Goal: Information Seeking & Learning: Learn about a topic

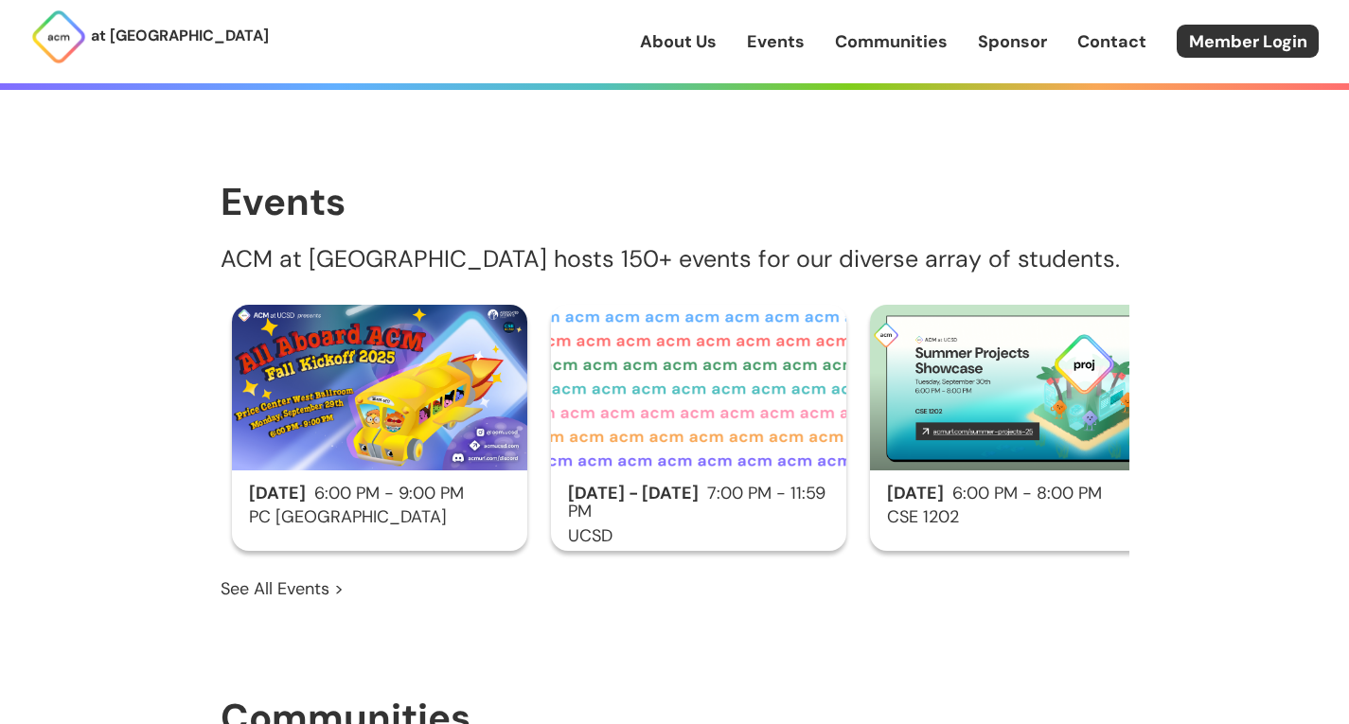
scroll to position [969, 0]
click at [463, 446] on div "[DATE] 6:00 PM - 9:00 PM PC [GEOGRAPHIC_DATA]" at bounding box center [379, 427] width 295 height 246
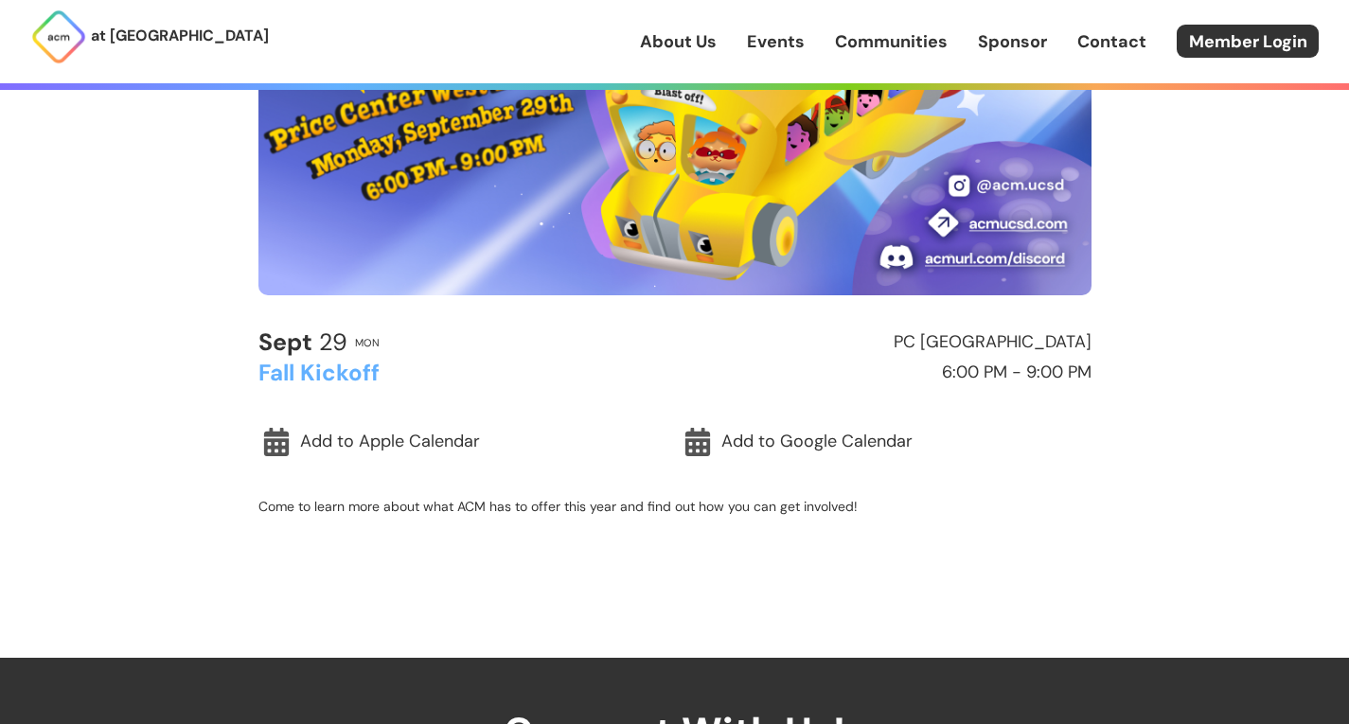
scroll to position [429, 0]
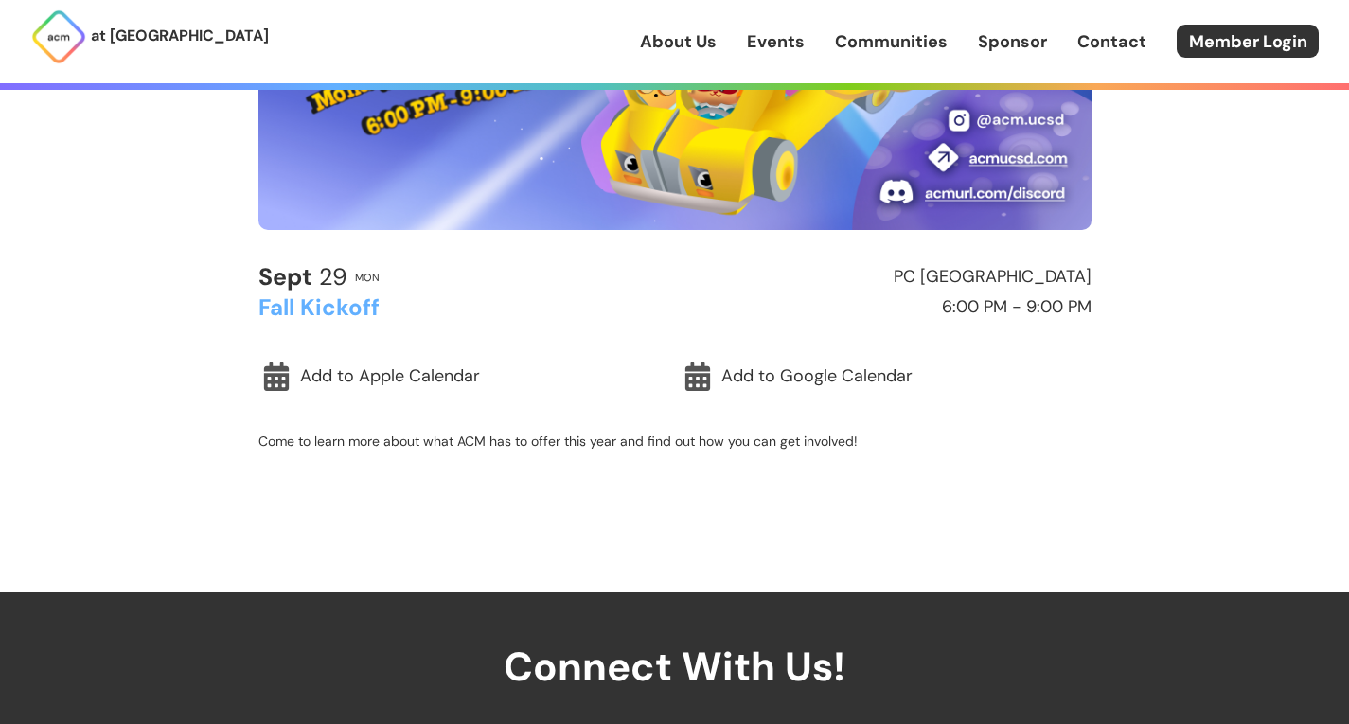
click at [704, 46] on link "About Us" at bounding box center [678, 41] width 77 height 25
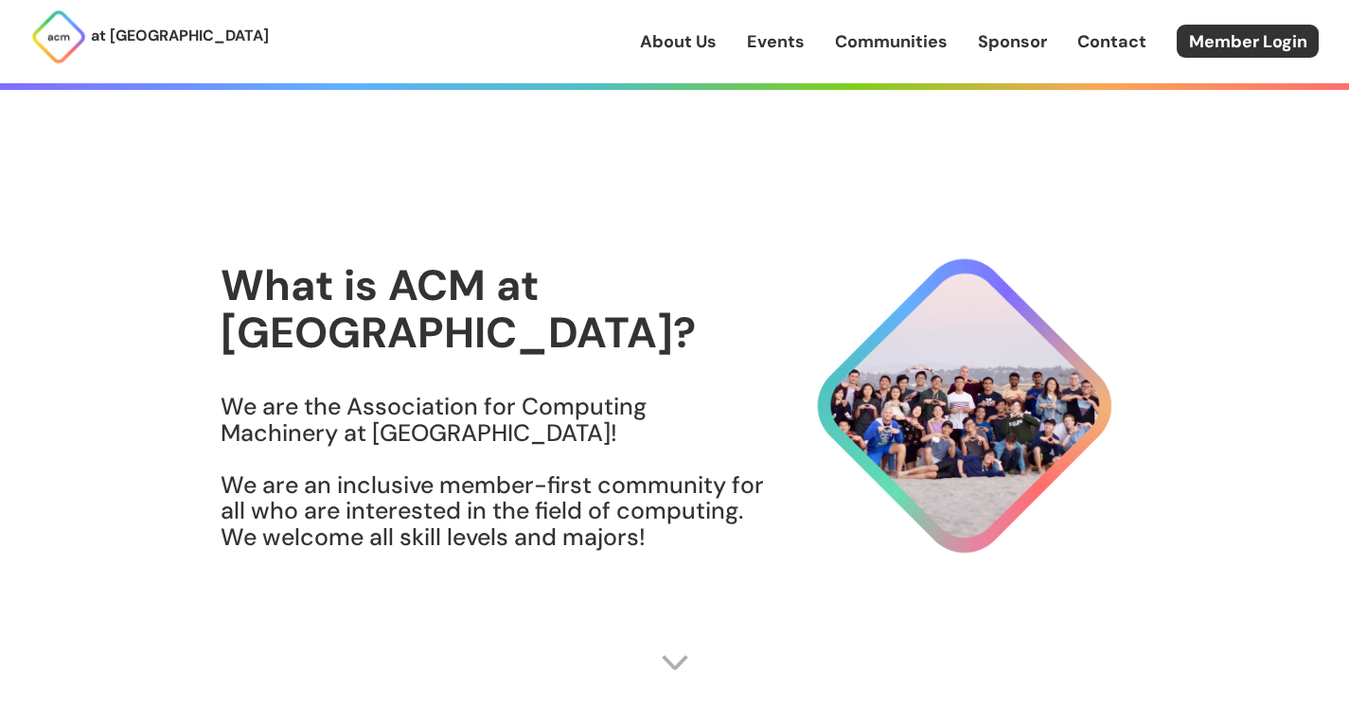
click at [709, 39] on link "About Us" at bounding box center [678, 41] width 77 height 25
click at [1014, 43] on link "Sponsor" at bounding box center [1012, 41] width 69 height 25
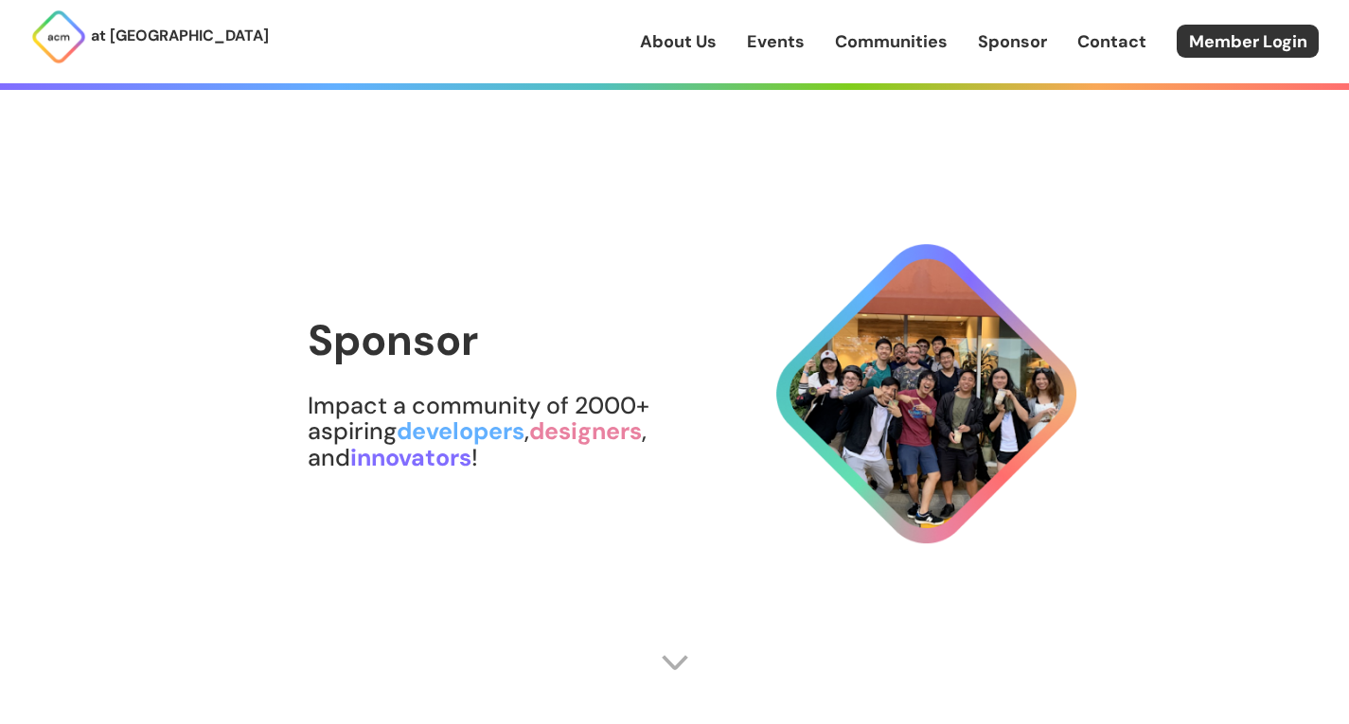
click at [667, 48] on link "About Us" at bounding box center [678, 41] width 77 height 25
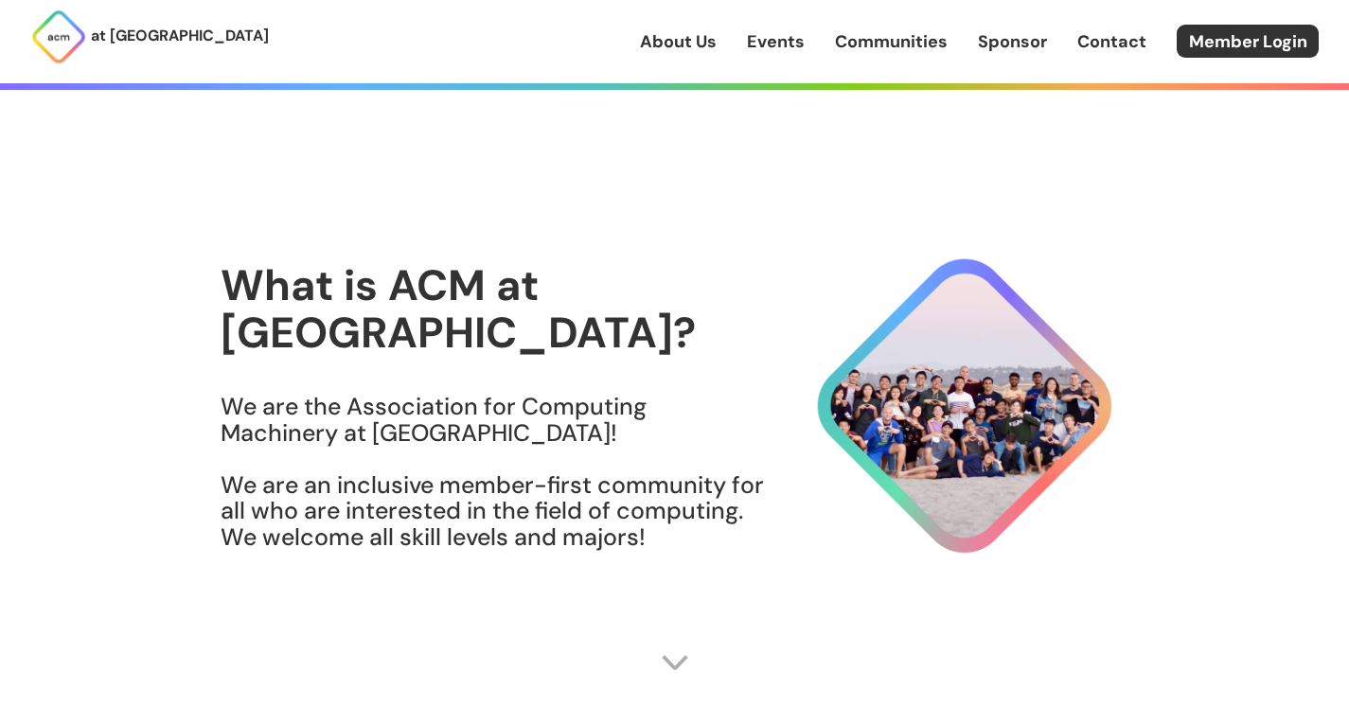
click at [152, 42] on p "at [GEOGRAPHIC_DATA]" at bounding box center [180, 36] width 178 height 25
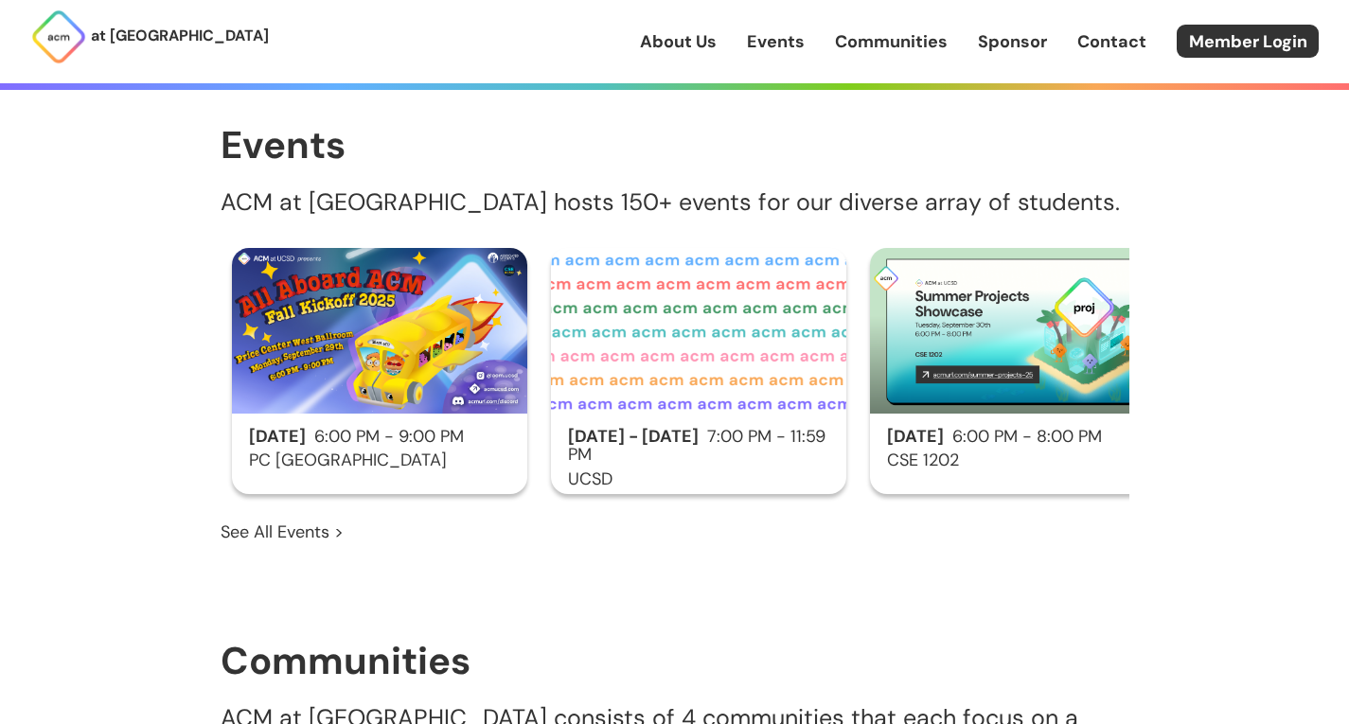
scroll to position [1026, 0]
click at [446, 427] on h2 "[DATE] 6:00 PM - 9:00 PM" at bounding box center [379, 436] width 295 height 19
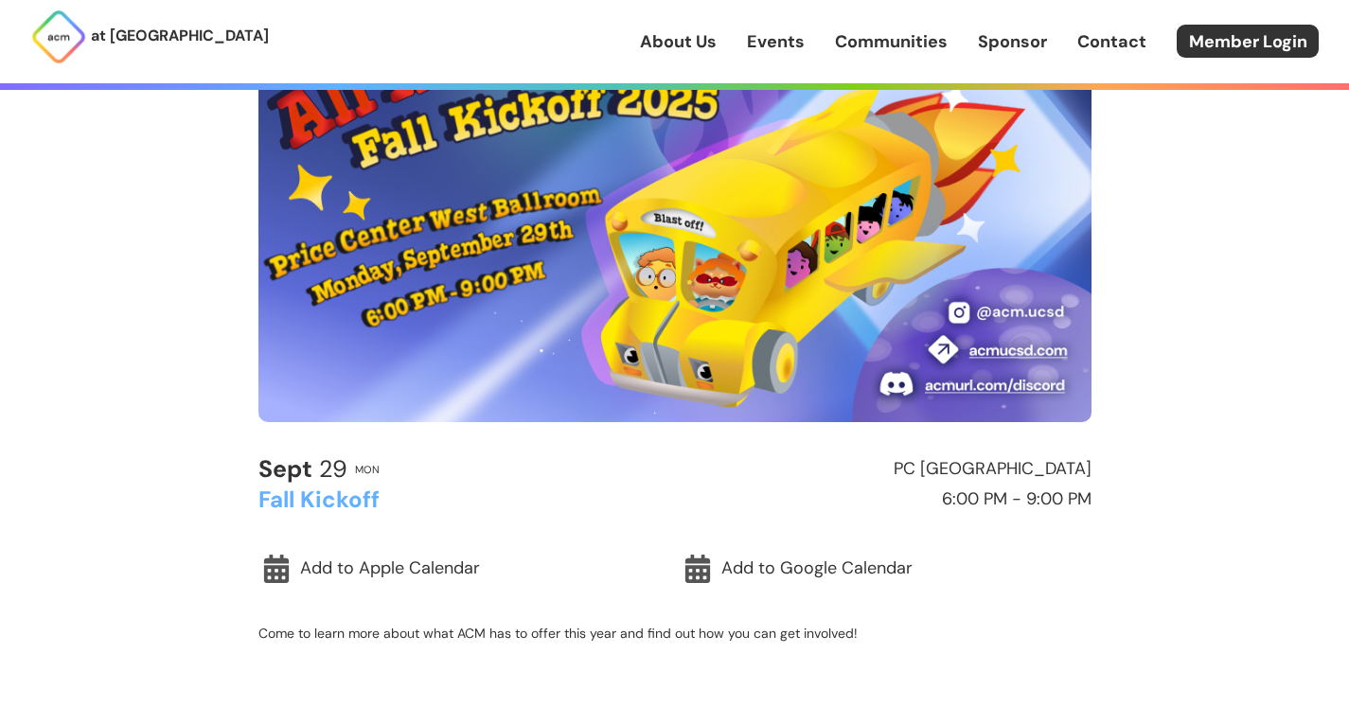
scroll to position [236, 0]
